Goal: Task Accomplishment & Management: Use online tool/utility

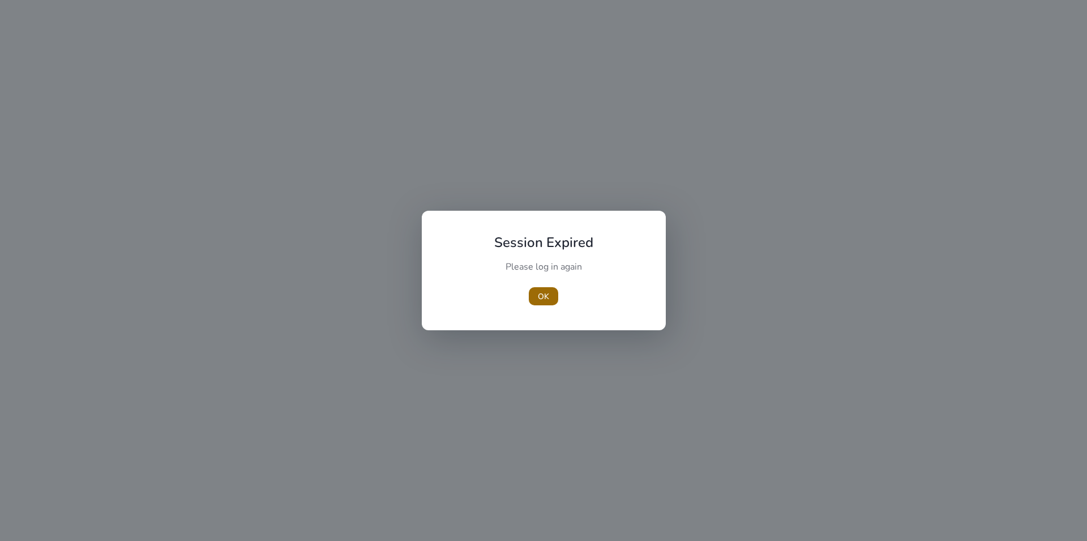
click at [541, 293] on span "OK" at bounding box center [543, 296] width 11 height 12
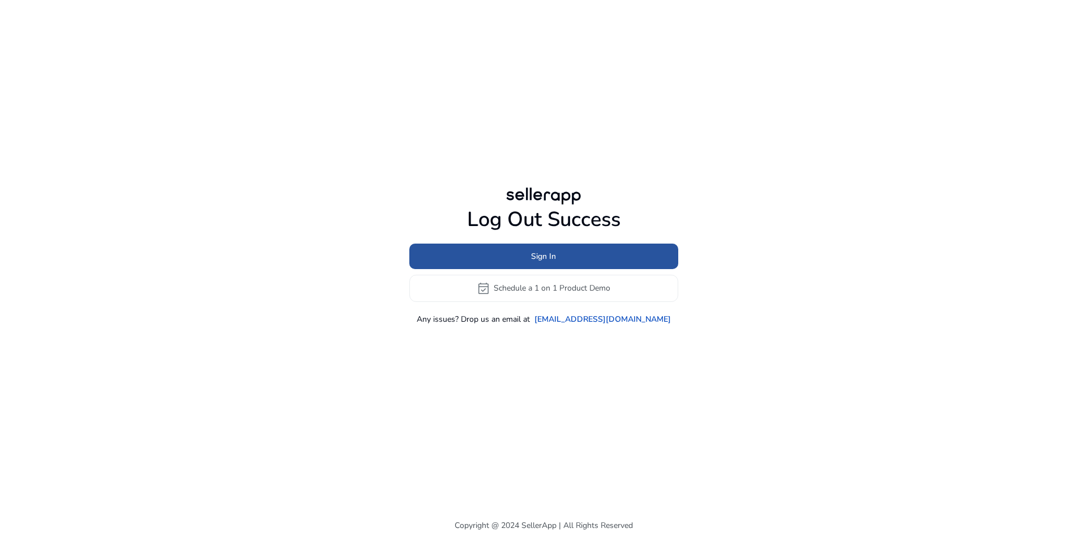
click at [541, 253] on span "Sign In" at bounding box center [543, 256] width 25 height 12
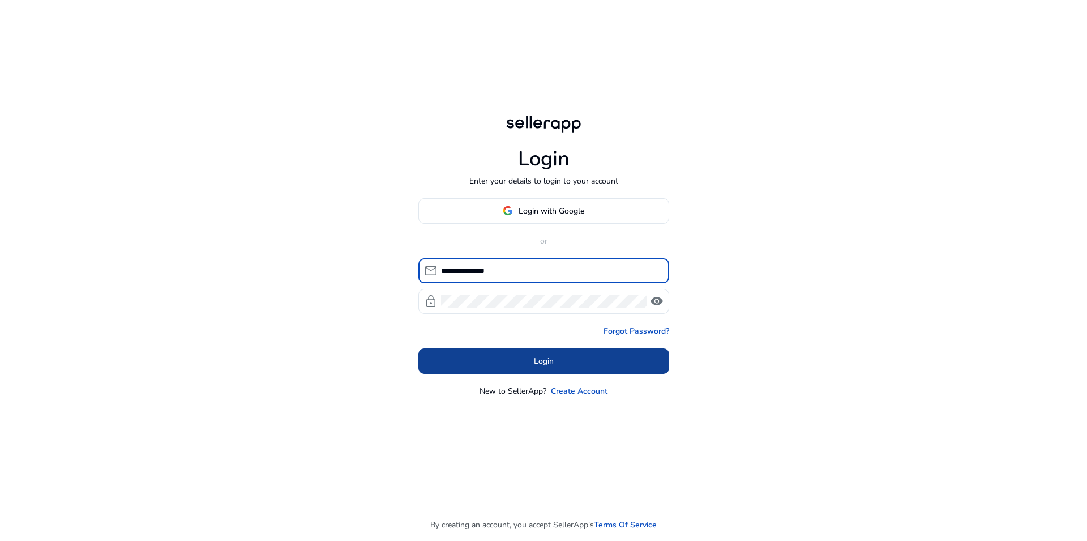
type input "**********"
click at [528, 356] on span at bounding box center [543, 360] width 251 height 27
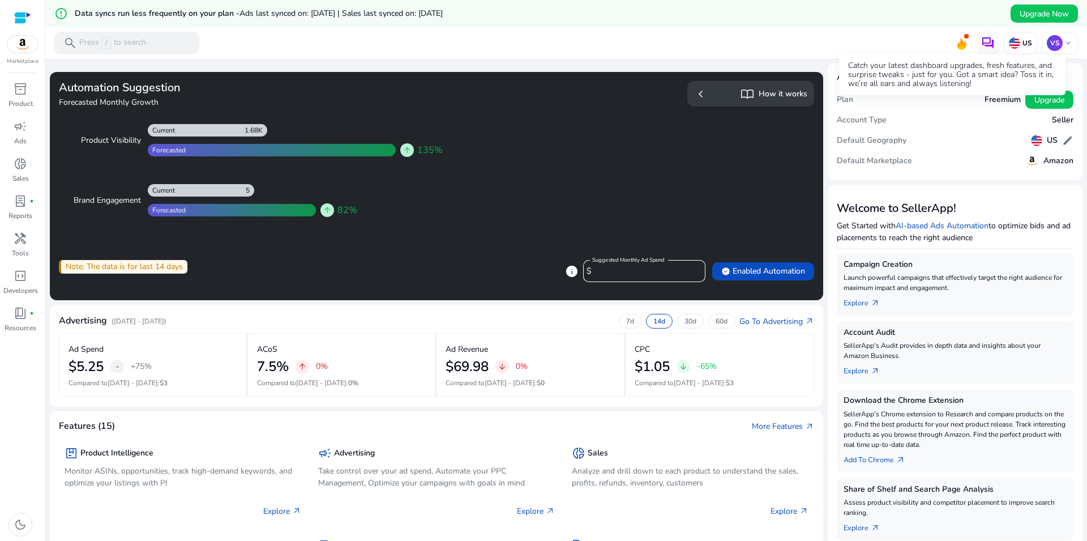
click at [953, 38] on icon at bounding box center [961, 42] width 17 height 16
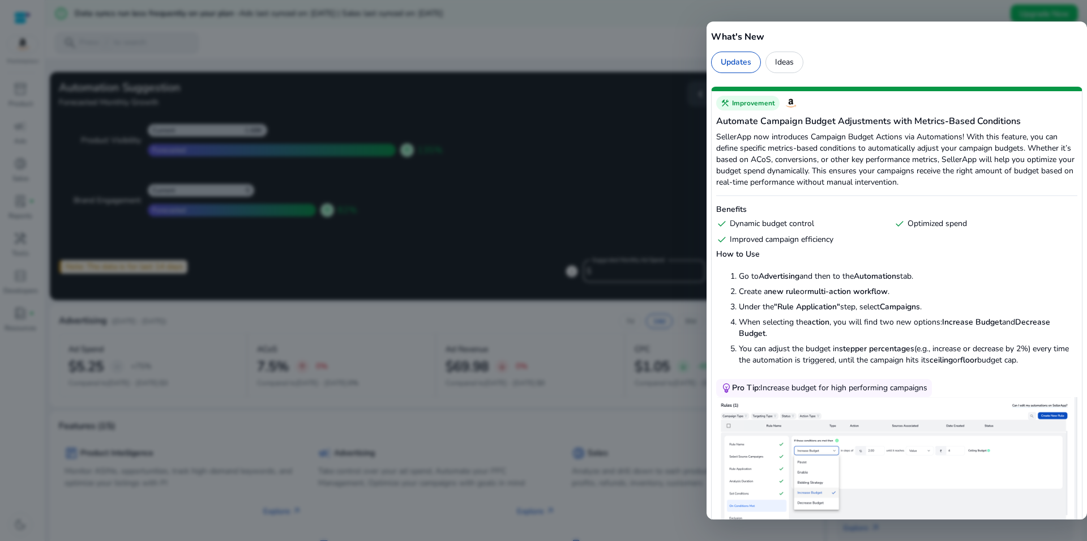
click at [572, 39] on div at bounding box center [543, 270] width 1087 height 541
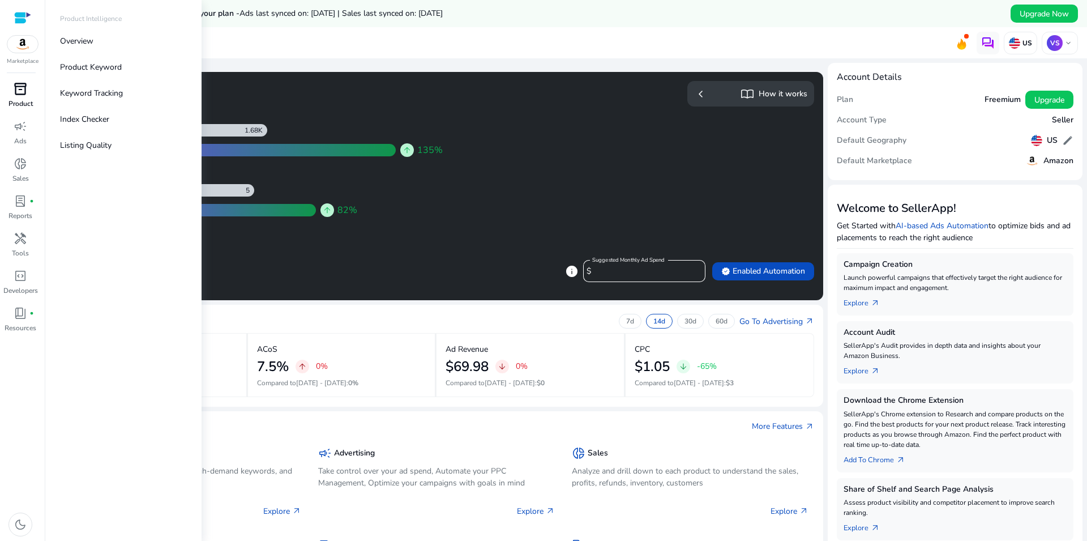
click at [18, 84] on span "inventory_2" at bounding box center [21, 89] width 14 height 14
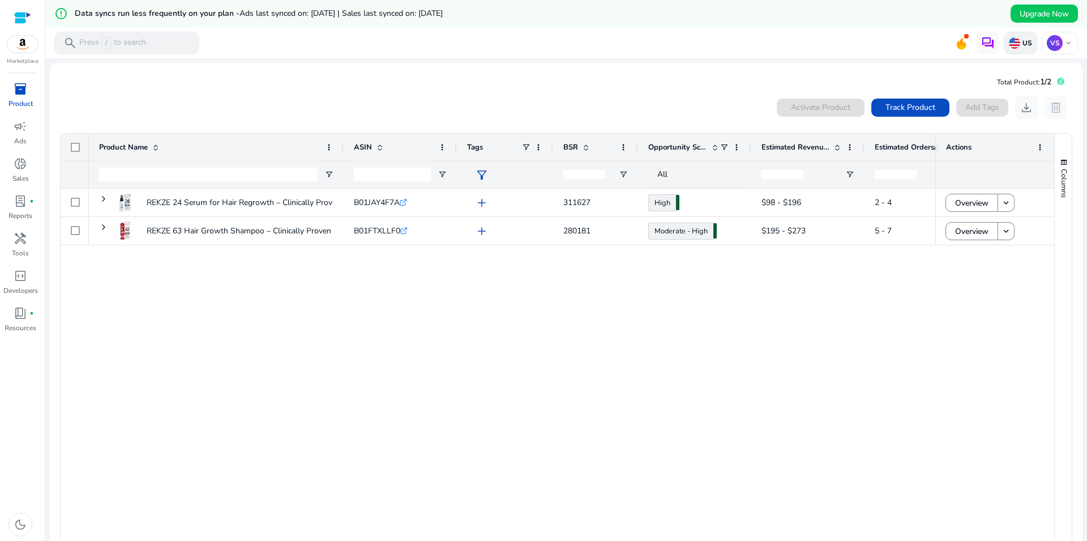
click at [1010, 42] on img at bounding box center [1014, 42] width 11 height 11
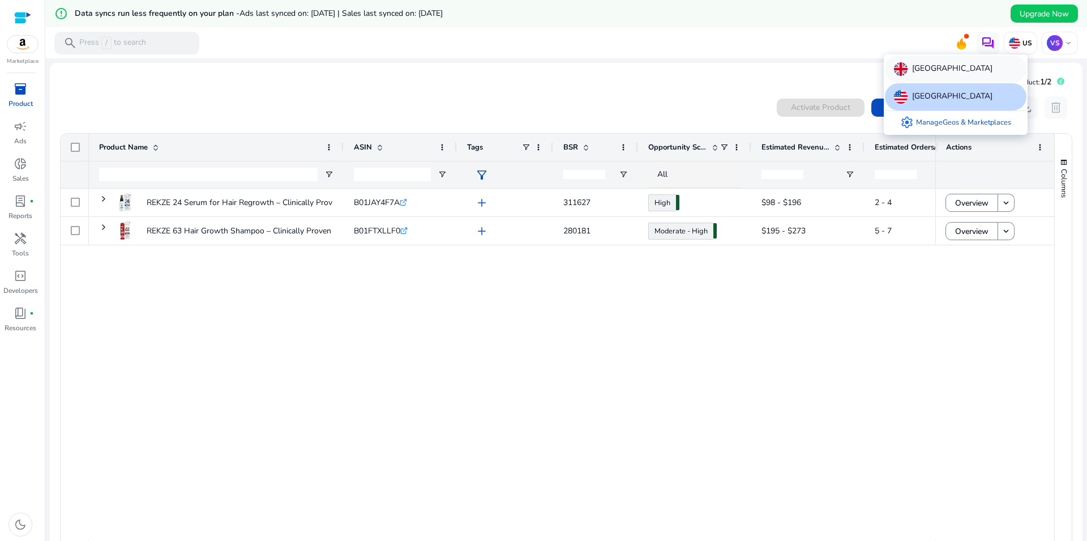
click at [949, 72] on p "[GEOGRAPHIC_DATA]" at bounding box center [952, 69] width 80 height 14
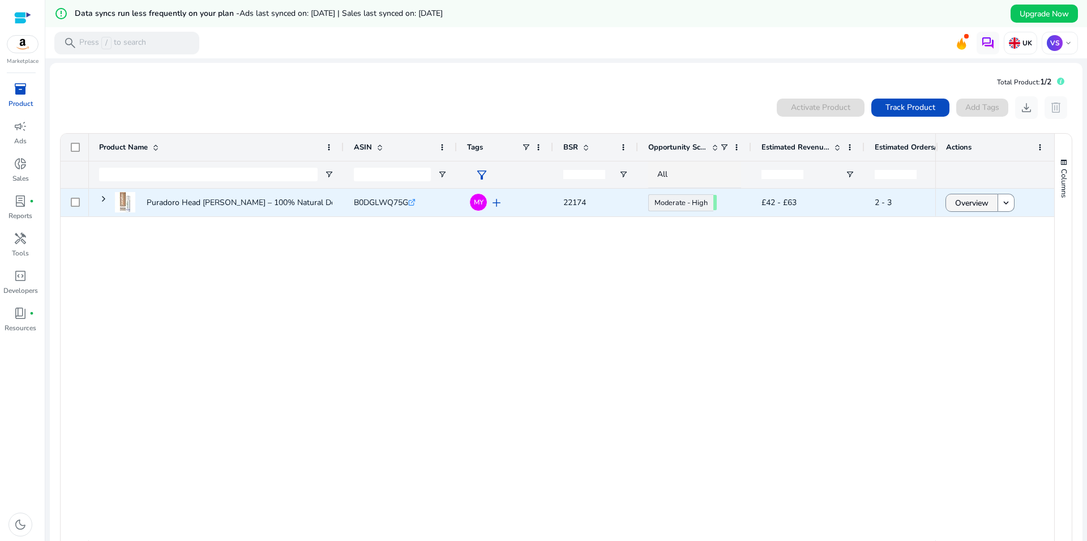
click at [963, 203] on span "Overview" at bounding box center [971, 202] width 33 height 23
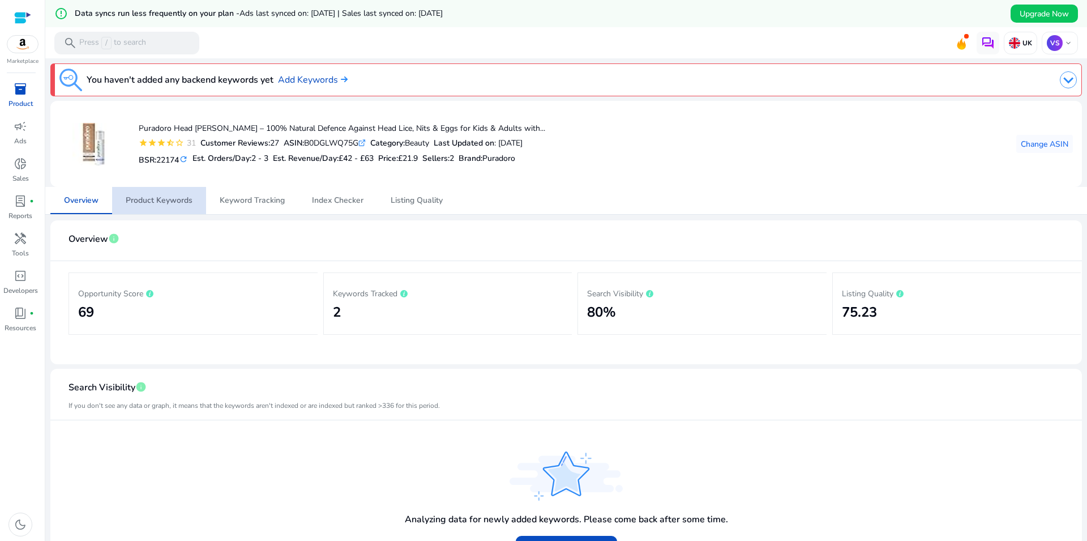
click at [160, 192] on span "Product Keywords" at bounding box center [159, 200] width 67 height 27
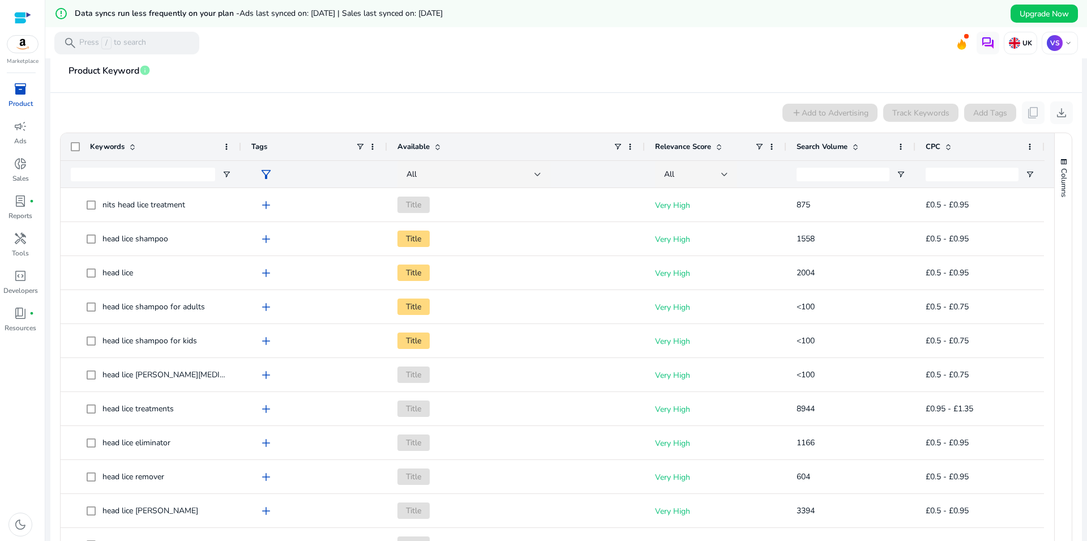
scroll to position [224, 0]
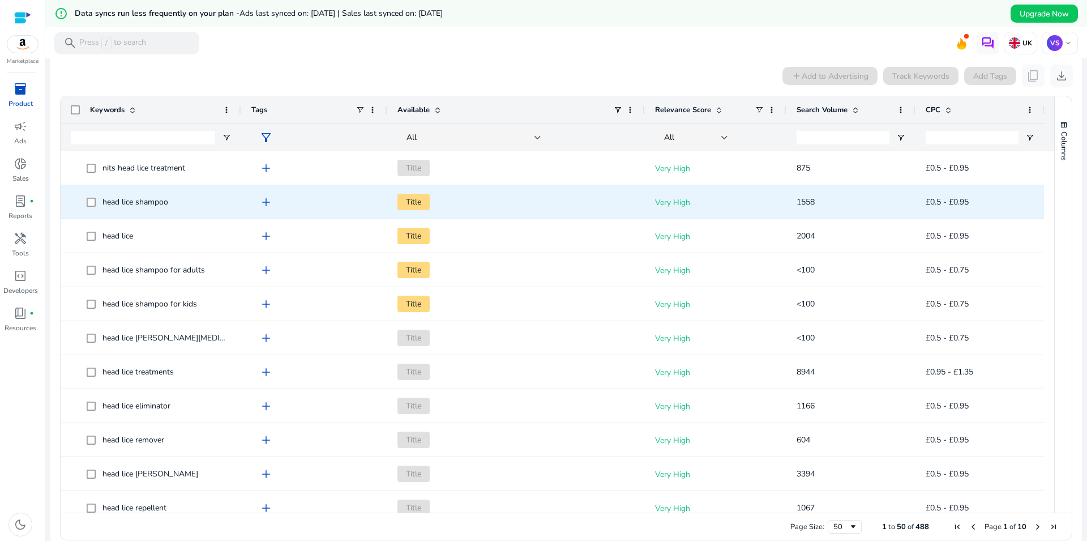
click at [742, 208] on p "Very High" at bounding box center [715, 202] width 121 height 23
click at [129, 205] on span "head lice shampoo" at bounding box center [135, 201] width 66 height 11
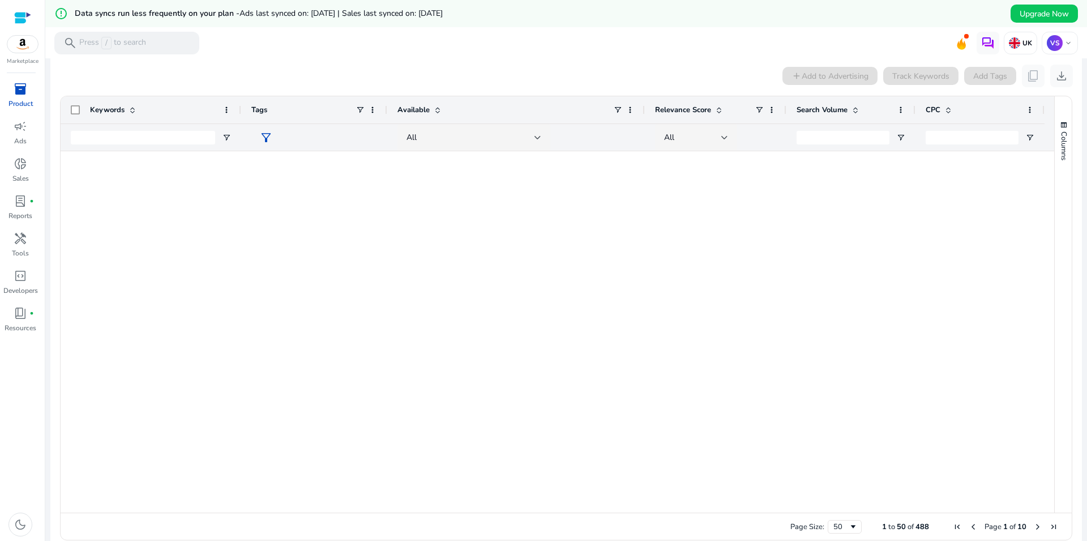
scroll to position [0, 0]
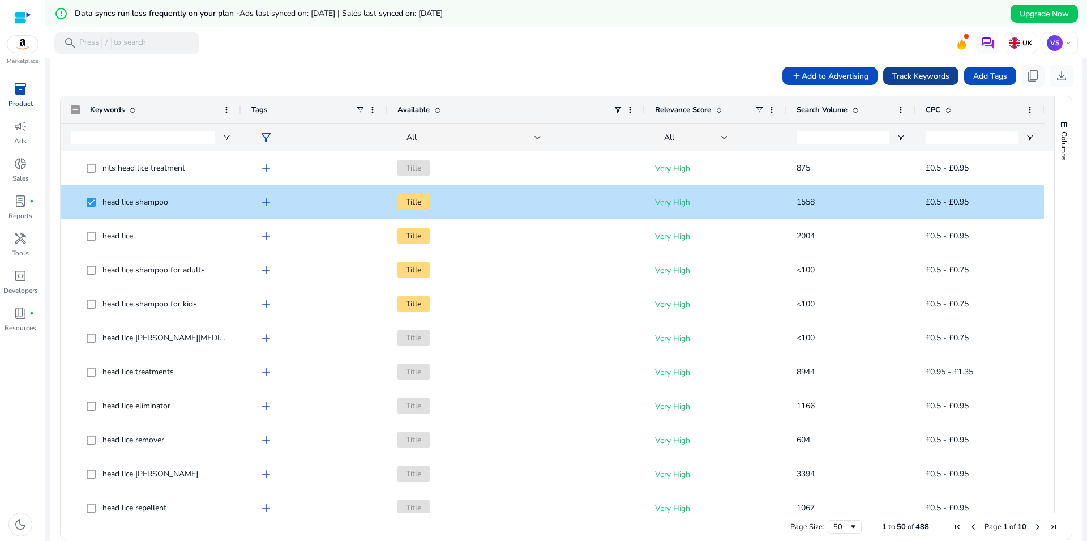
click at [935, 78] on span "Track Keywords" at bounding box center [920, 76] width 57 height 12
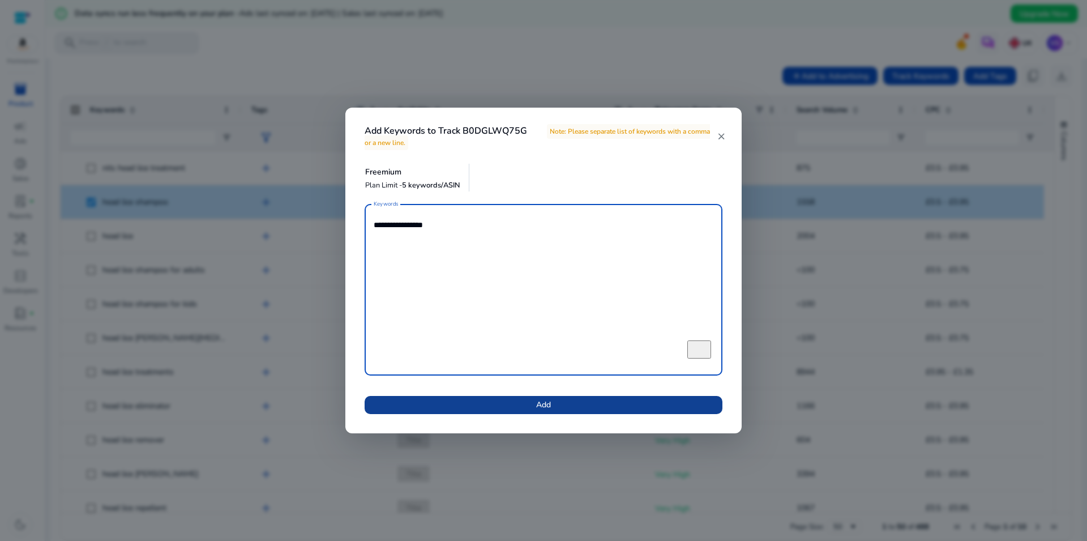
click at [533, 401] on span at bounding box center [544, 404] width 358 height 27
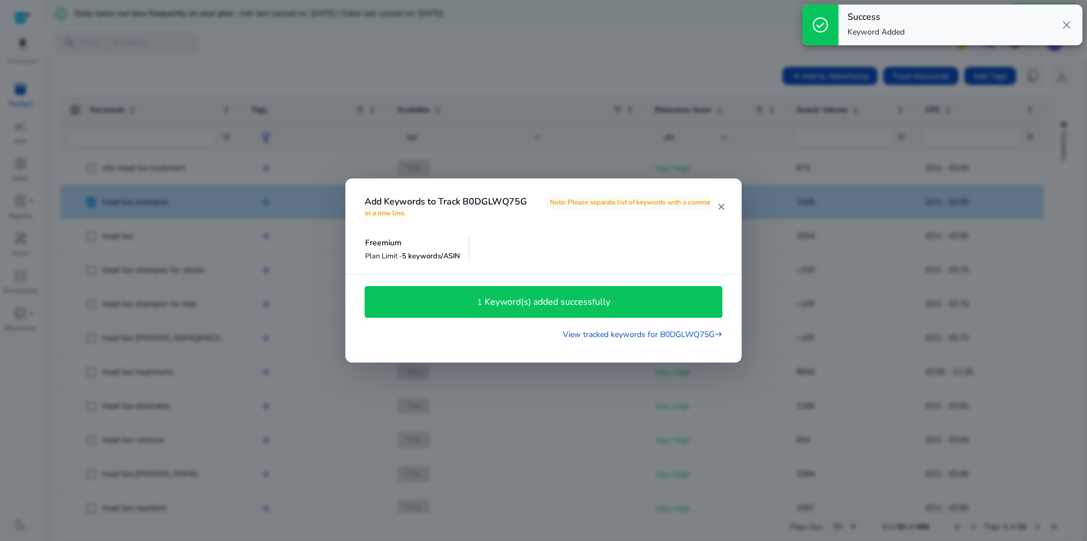
click at [516, 304] on h4 "Keyword(s) added successfully" at bounding box center [548, 302] width 126 height 11
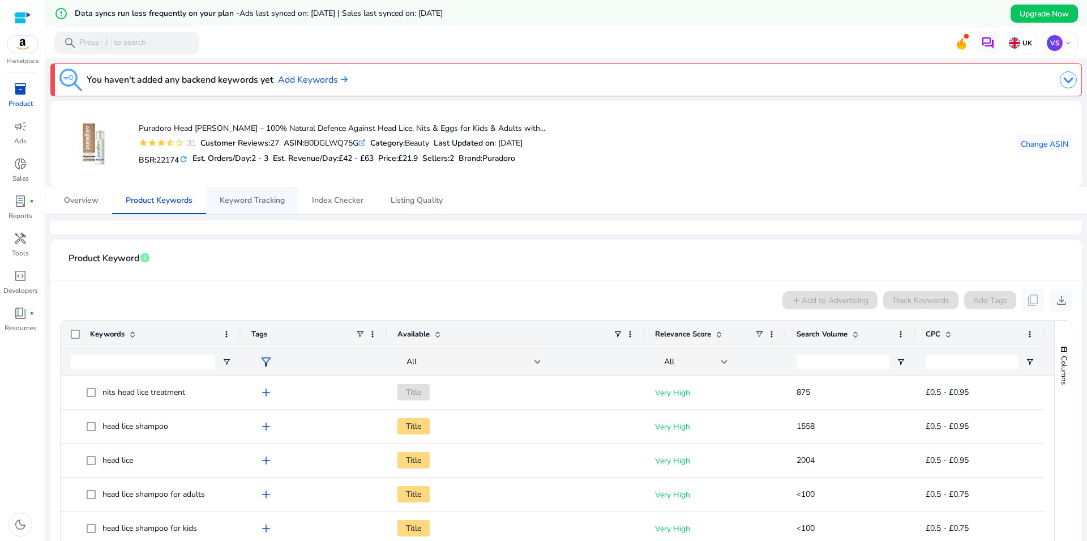
click at [237, 200] on span "Keyword Tracking" at bounding box center [252, 200] width 65 height 8
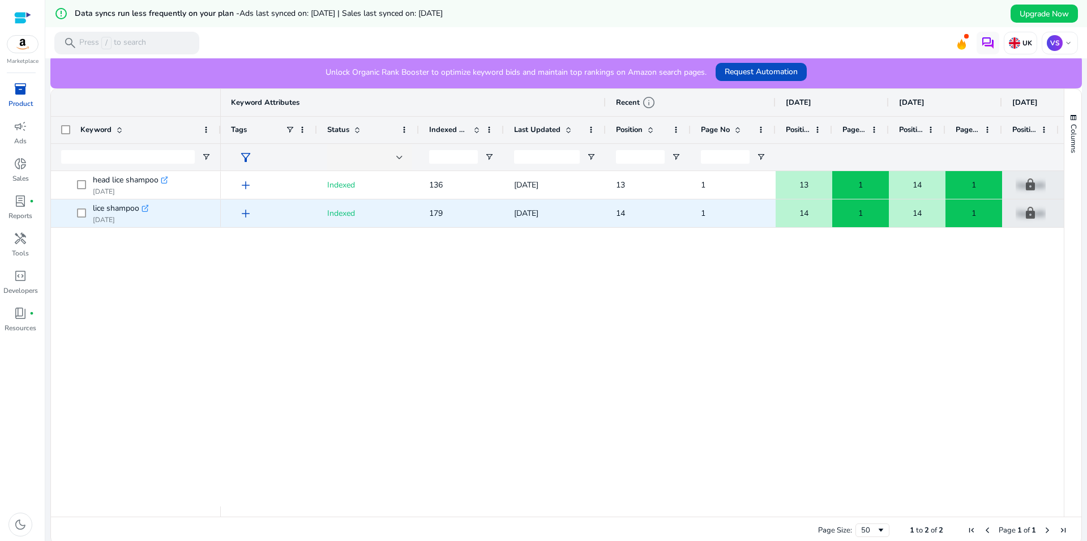
scroll to position [297, 0]
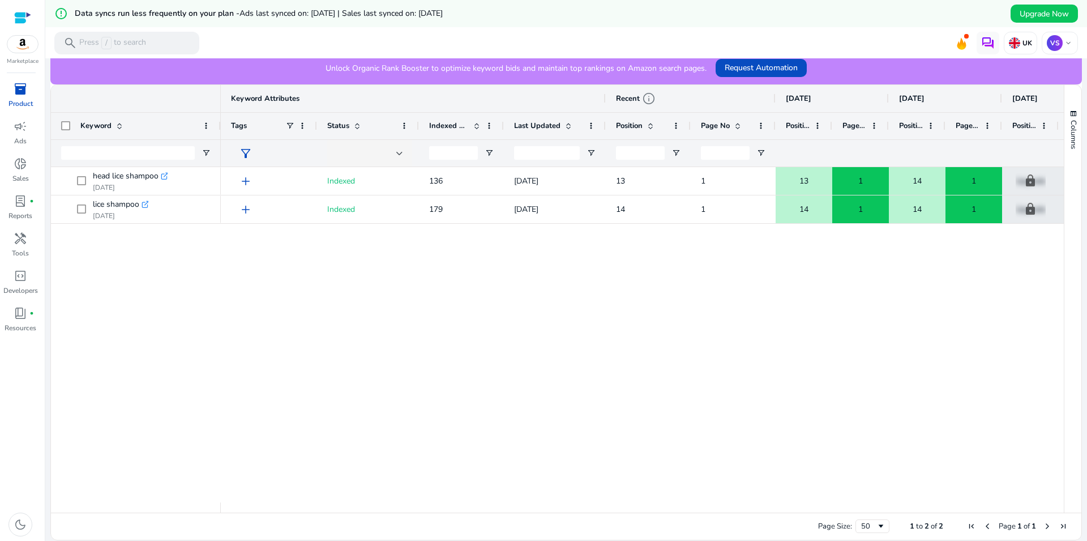
click at [1025, 127] on span "Position" at bounding box center [1024, 126] width 24 height 10
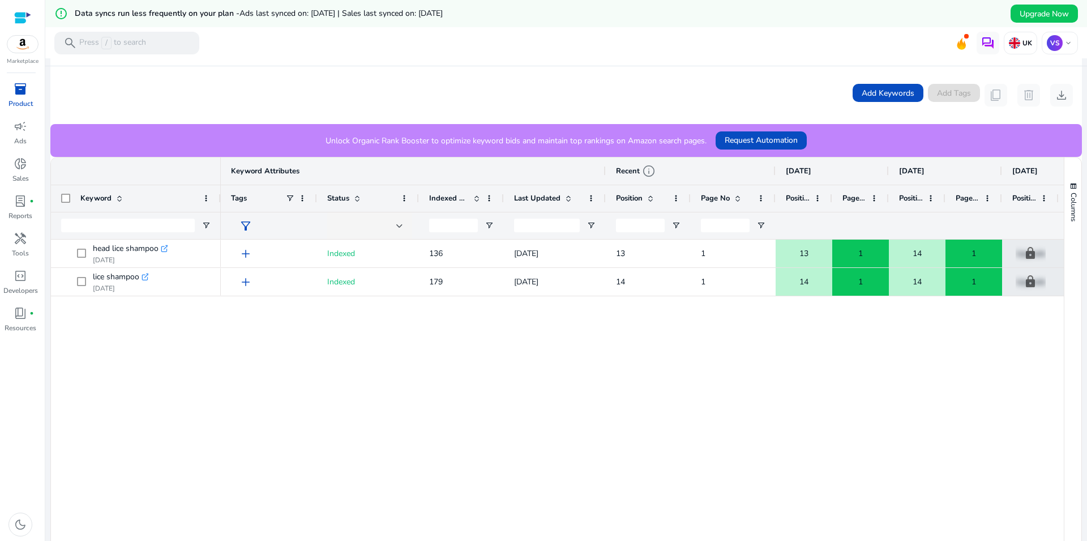
scroll to position [75, 0]
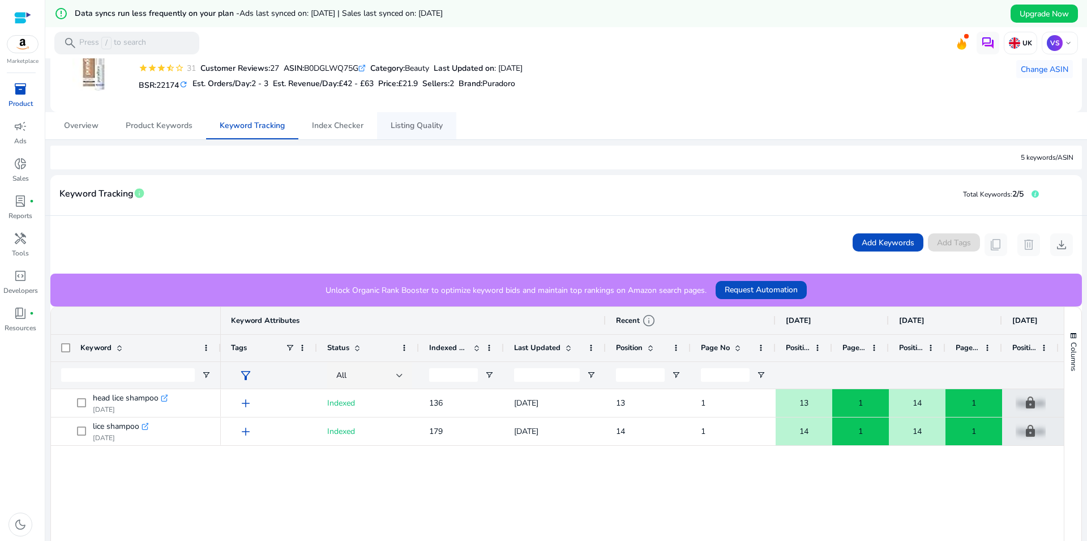
click at [405, 122] on span "Listing Quality" at bounding box center [417, 126] width 52 height 8
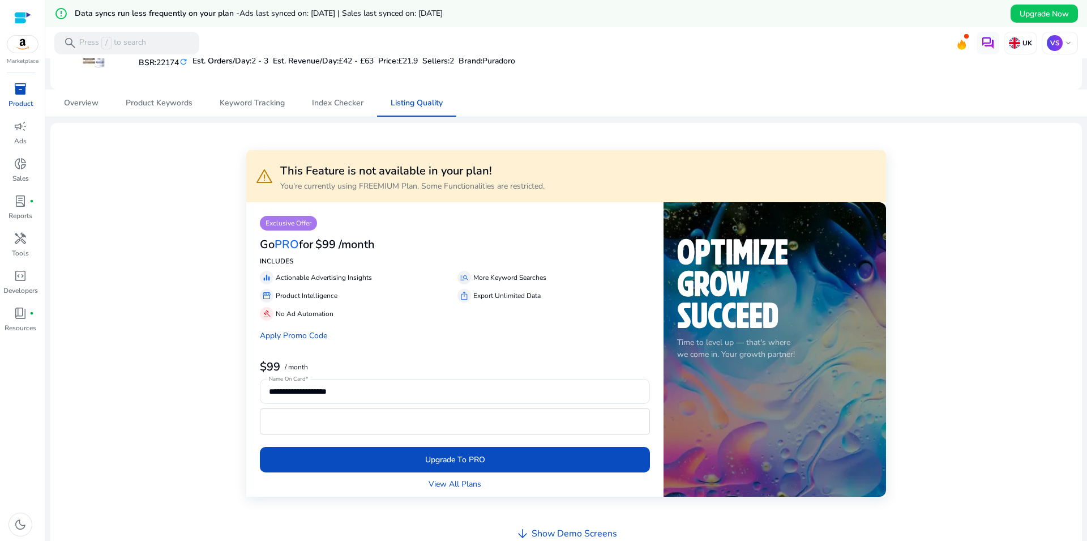
scroll to position [75, 0]
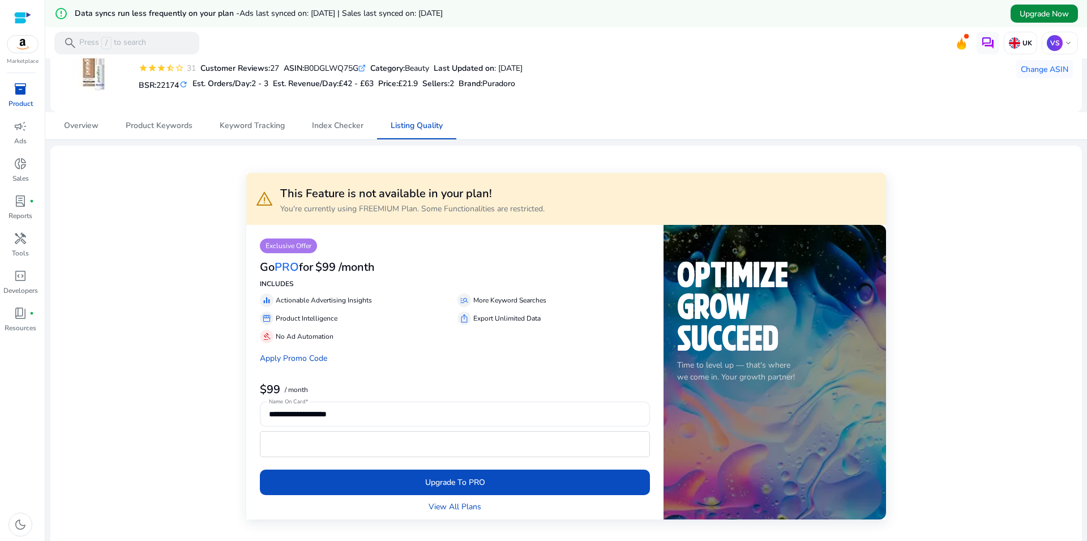
click at [1024, 17] on span "Upgrade Now" at bounding box center [1044, 14] width 49 height 12
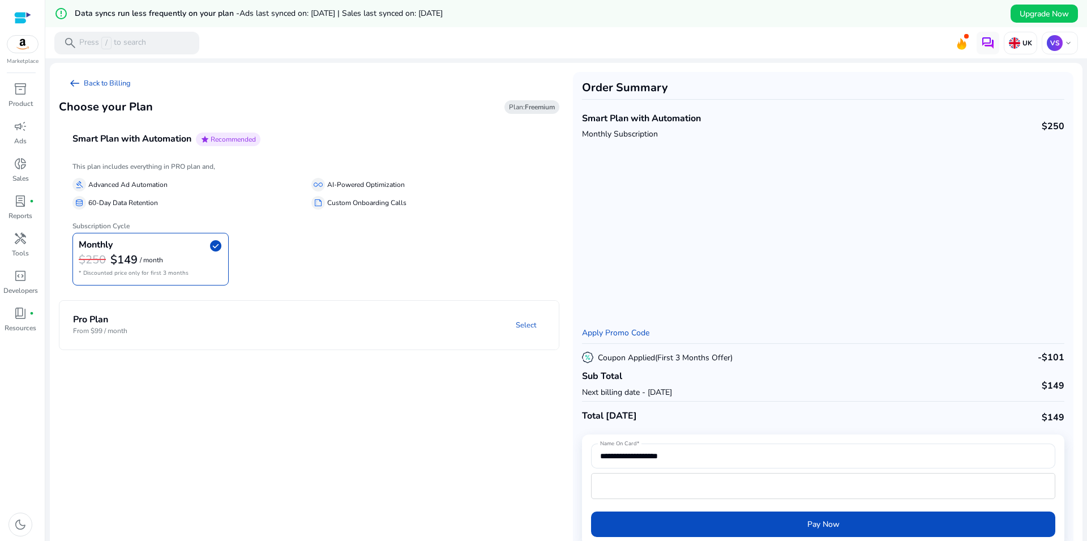
click at [418, 335] on mat-panel-description "Select" at bounding box center [398, 324] width 322 height 21
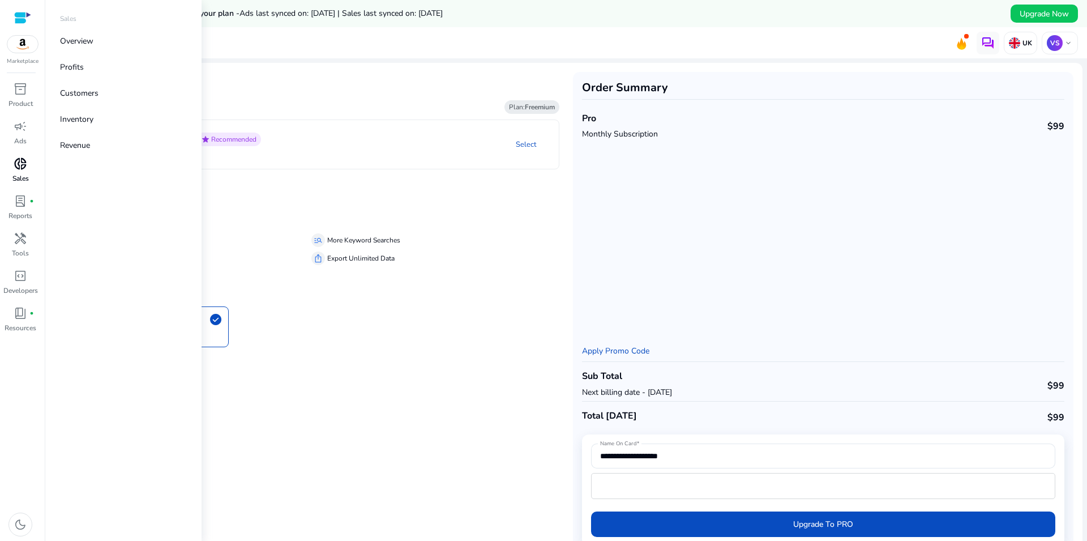
click at [14, 168] on span "donut_small" at bounding box center [21, 164] width 14 height 14
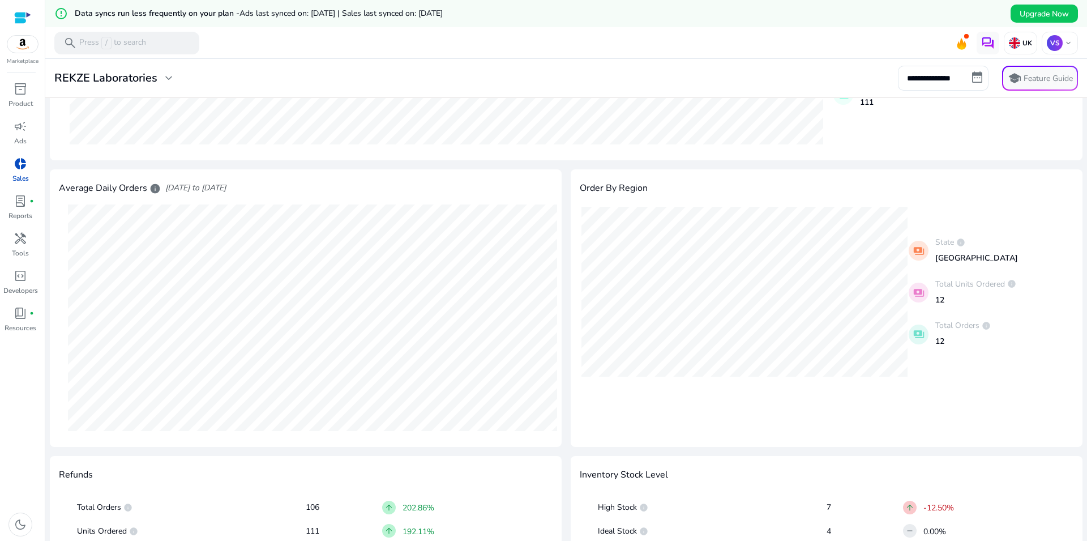
scroll to position [447, 0]
